Goal: Find specific page/section: Find specific page/section

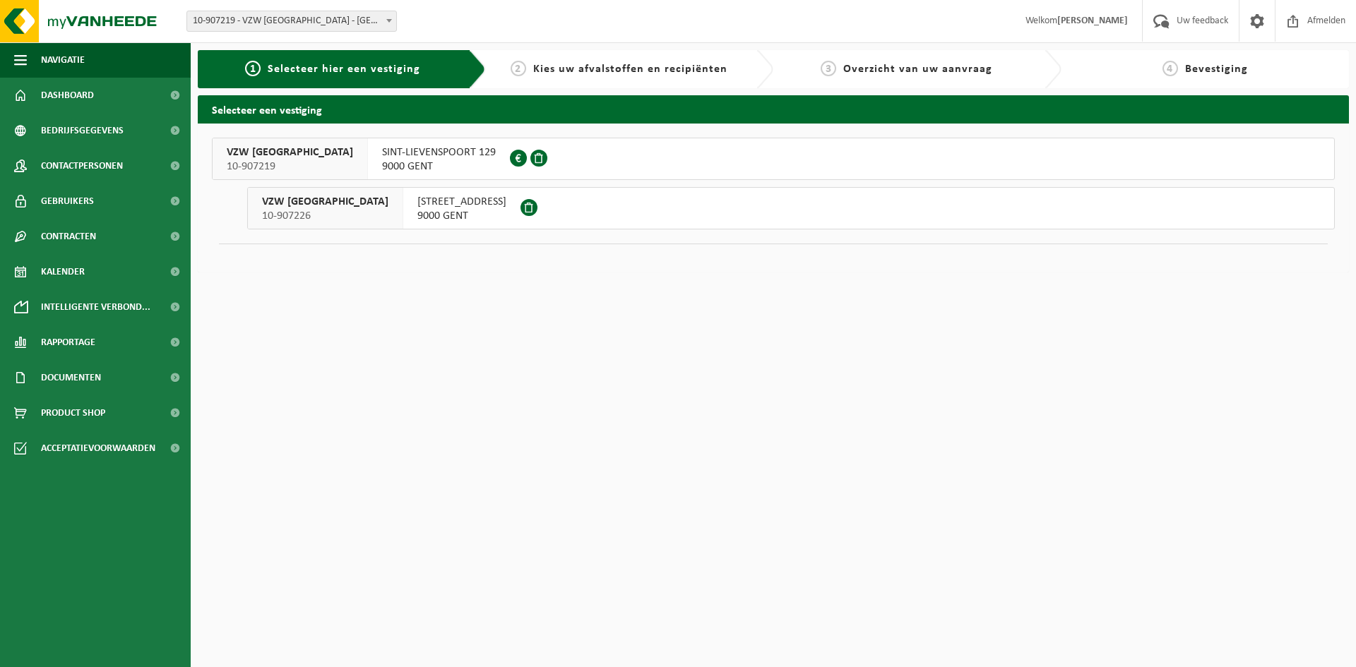
click at [450, 206] on span "[STREET_ADDRESS]" at bounding box center [461, 202] width 89 height 14
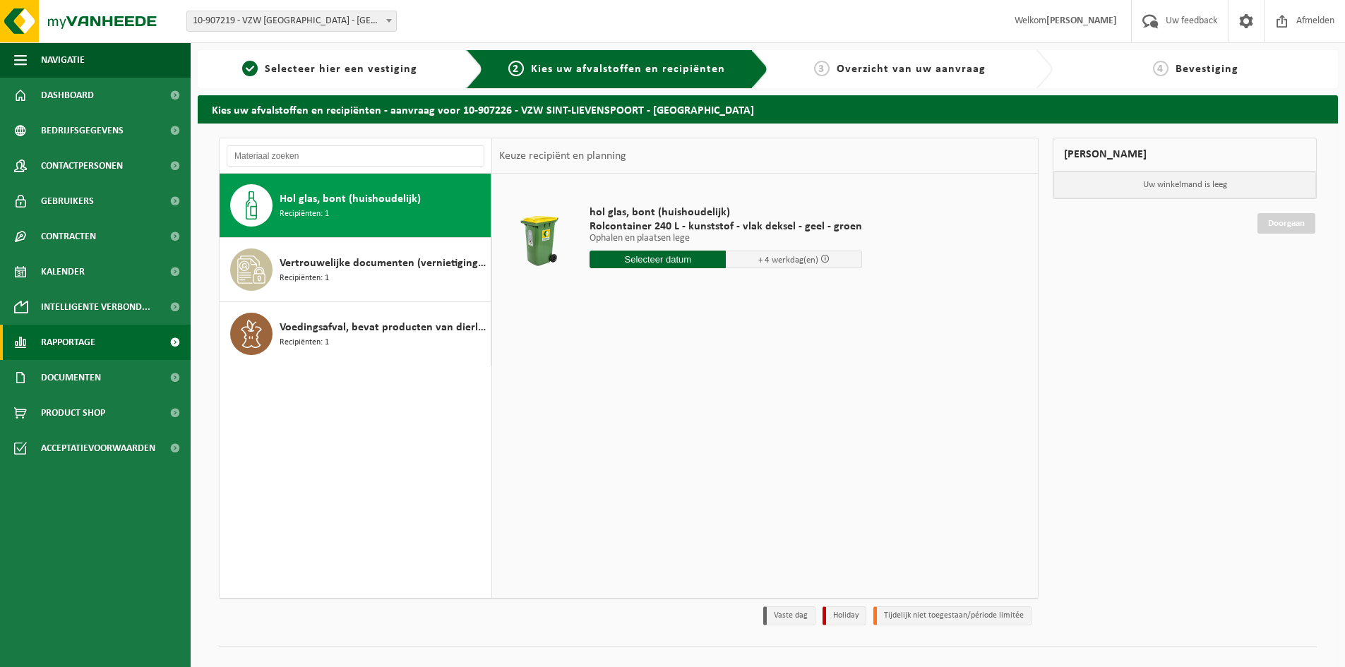
click at [105, 345] on link "Rapportage" at bounding box center [95, 342] width 191 height 35
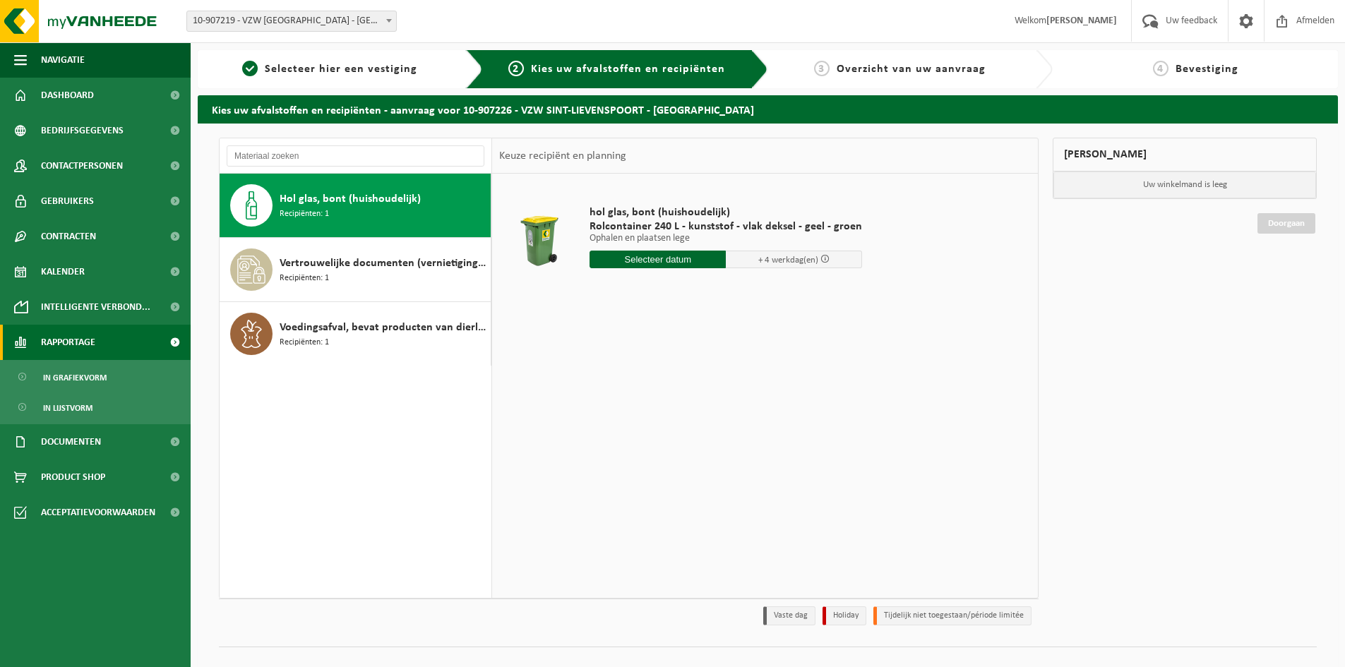
click at [105, 345] on link "Rapportage" at bounding box center [95, 342] width 191 height 35
